Goal: Task Accomplishment & Management: Use online tool/utility

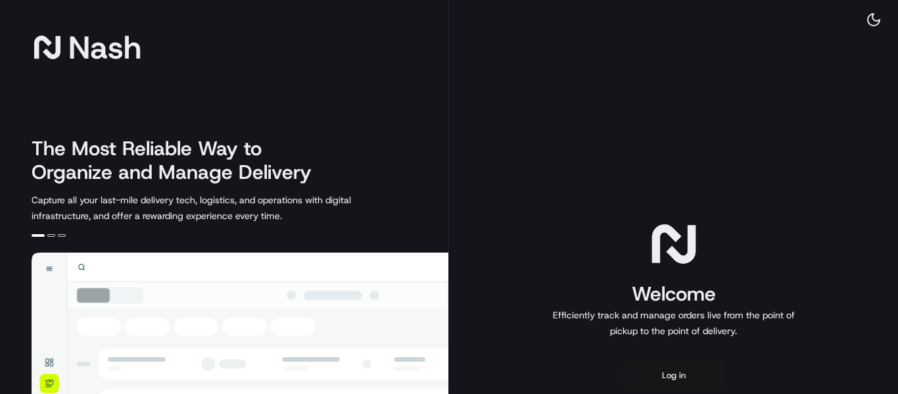
click at [664, 368] on button "Log in" at bounding box center [673, 376] width 105 height 32
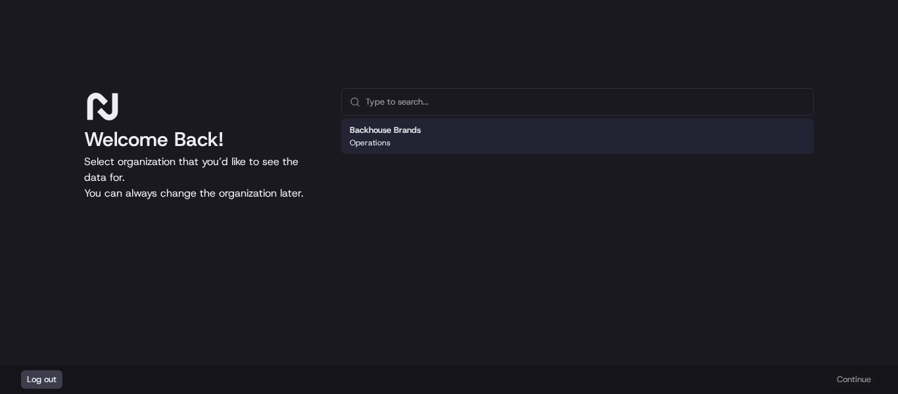
click at [517, 140] on div "Backhouse Brands Operations" at bounding box center [577, 136] width 473 height 36
click at [852, 374] on button "Continue" at bounding box center [854, 379] width 46 height 18
